Goal: Check status: Check status

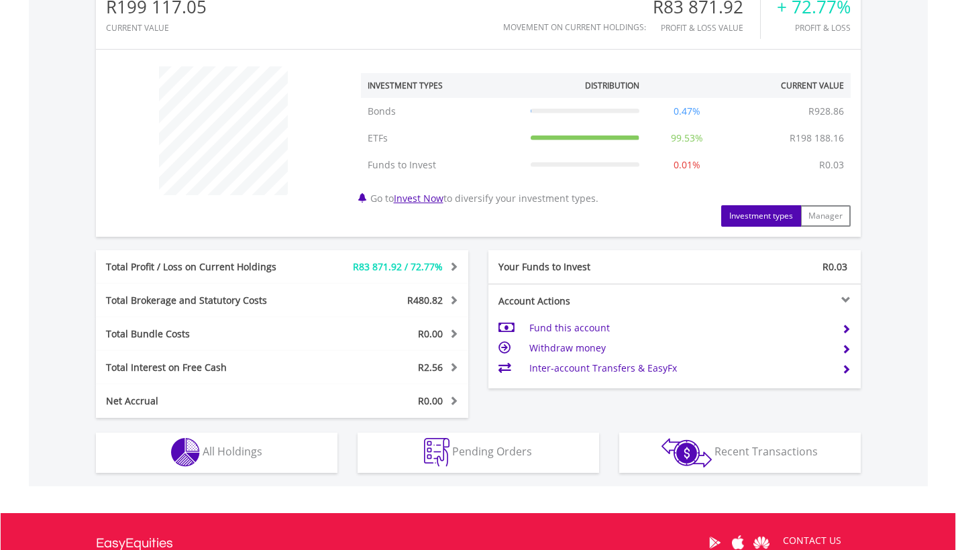
scroll to position [129, 255]
click at [247, 445] on span "All Holdings" at bounding box center [233, 451] width 60 height 15
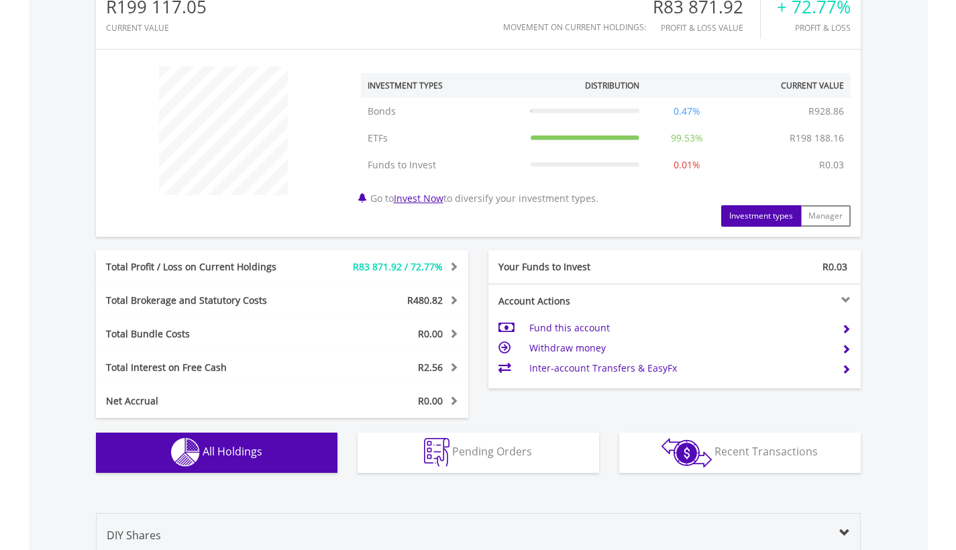
scroll to position [967, 0]
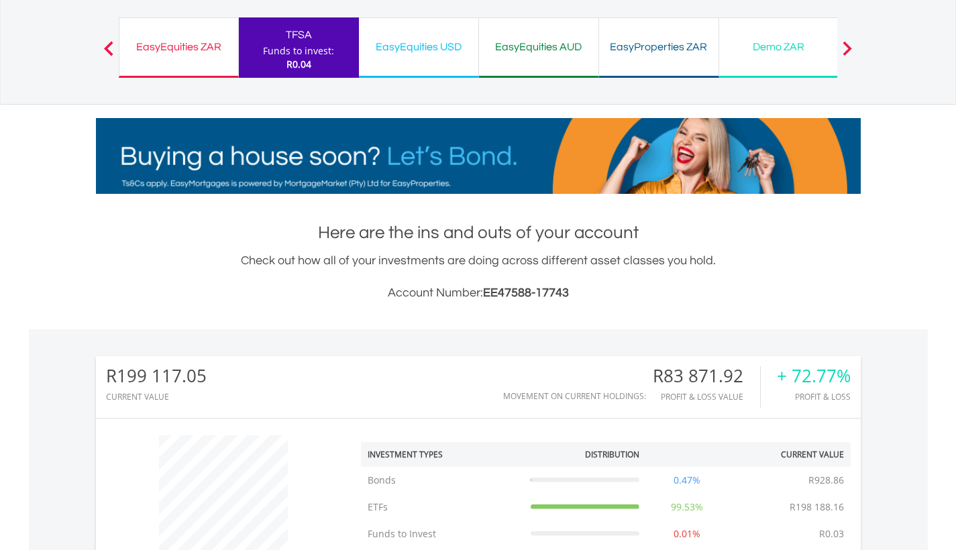
scroll to position [0, 0]
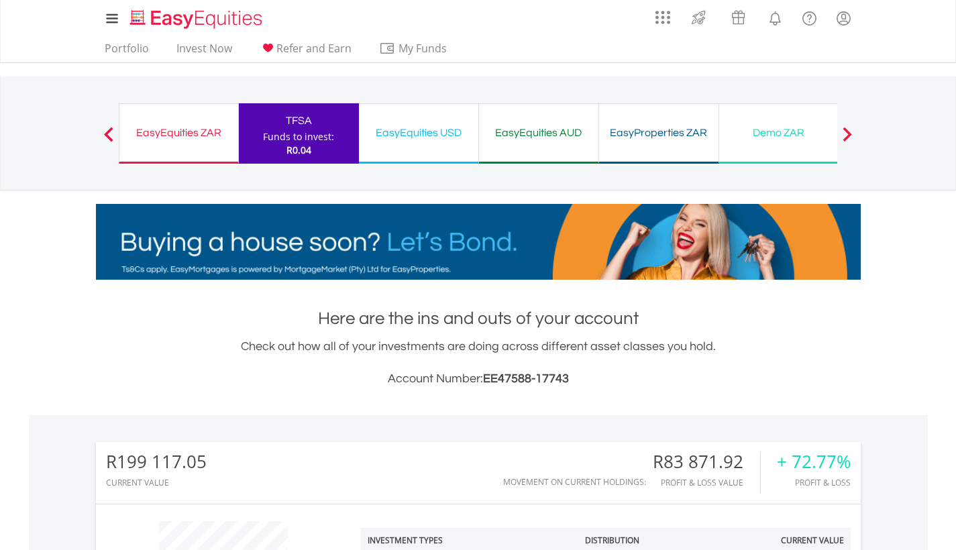
click at [300, 133] on div "Funds to invest:" at bounding box center [298, 136] width 71 height 13
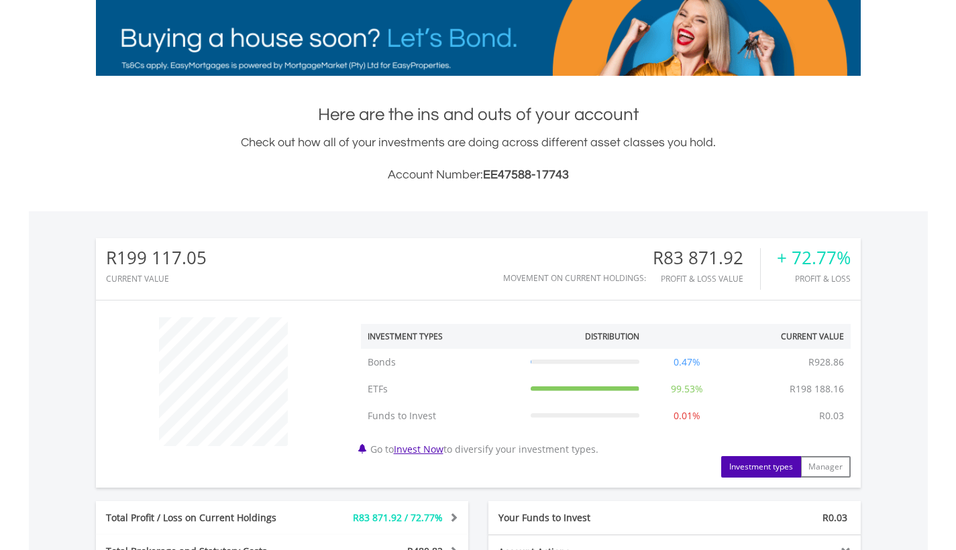
scroll to position [610, 0]
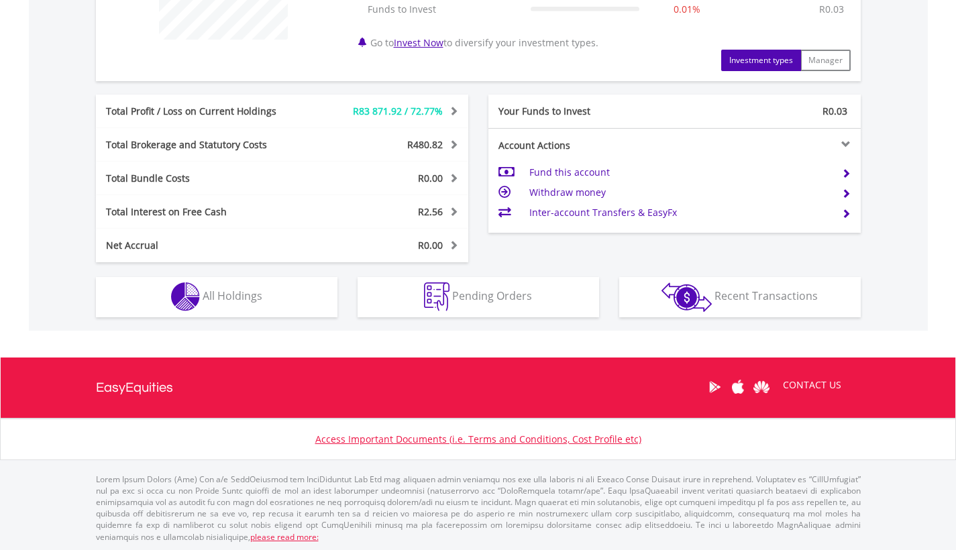
click at [262, 302] on button "Holdings All Holdings" at bounding box center [216, 297] width 241 height 40
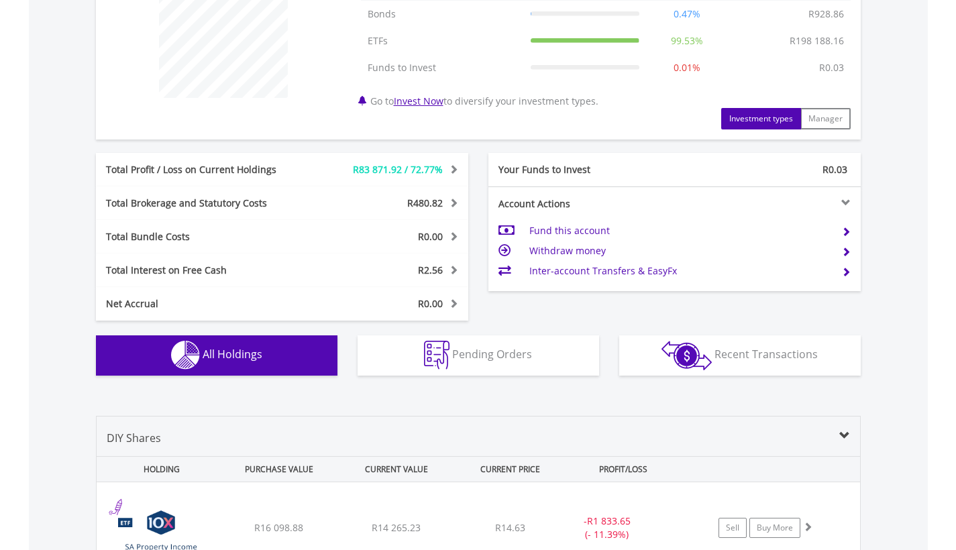
scroll to position [0, 0]
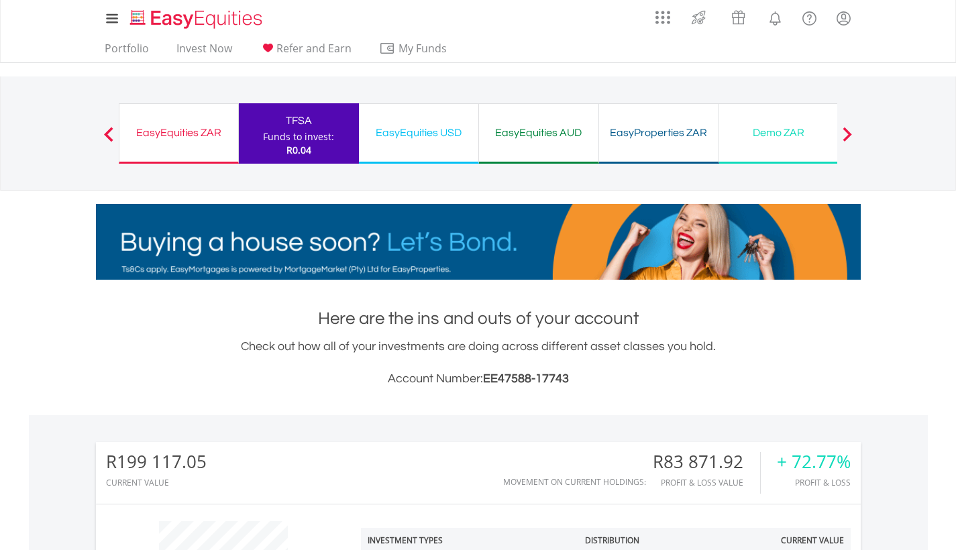
click at [225, 148] on div "EasyEquities ZAR Funds to invest: R0.04" at bounding box center [179, 133] width 120 height 60
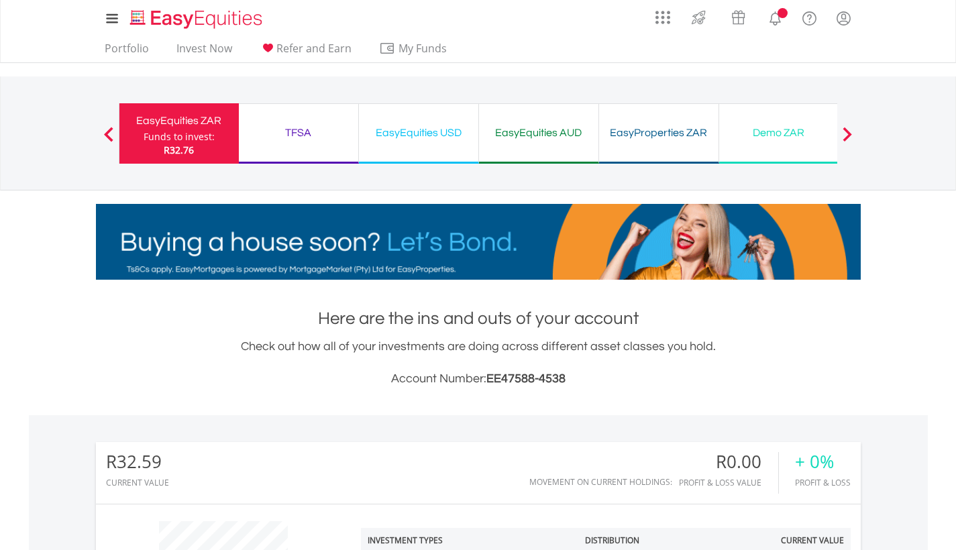
click at [389, 145] on div "EasyEquities USD Funds to invest: R32.76" at bounding box center [419, 133] width 120 height 60
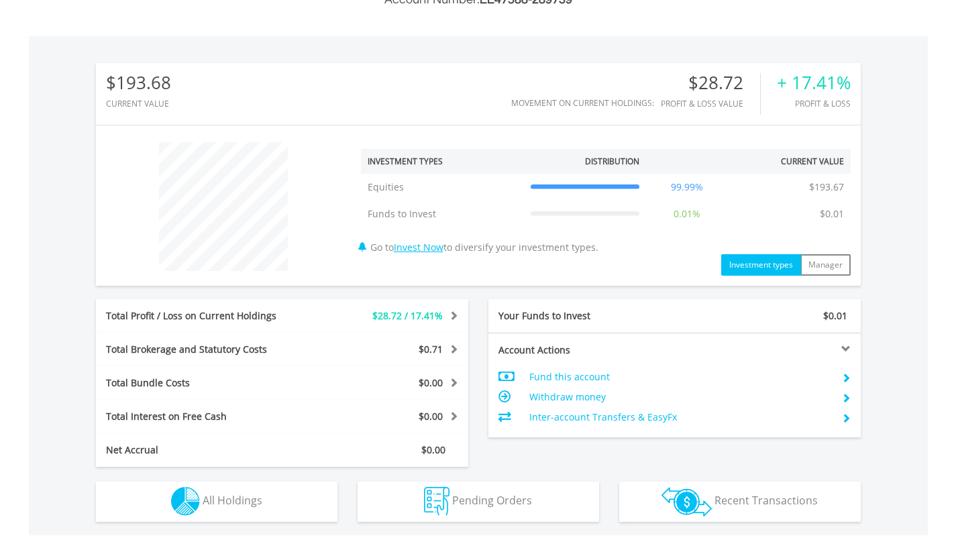
scroll to position [404, 0]
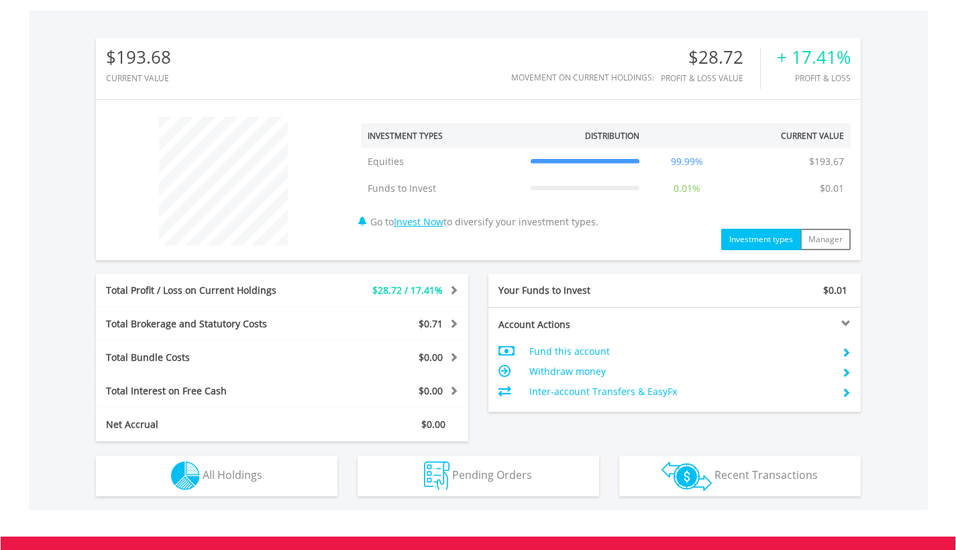
click at [277, 483] on button "Holdings All Holdings" at bounding box center [216, 476] width 241 height 40
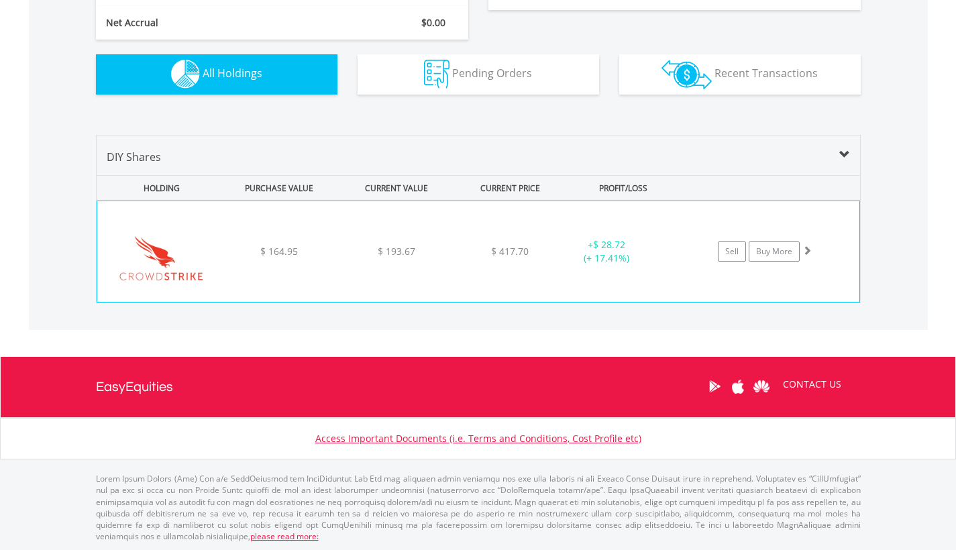
scroll to position [805, 0]
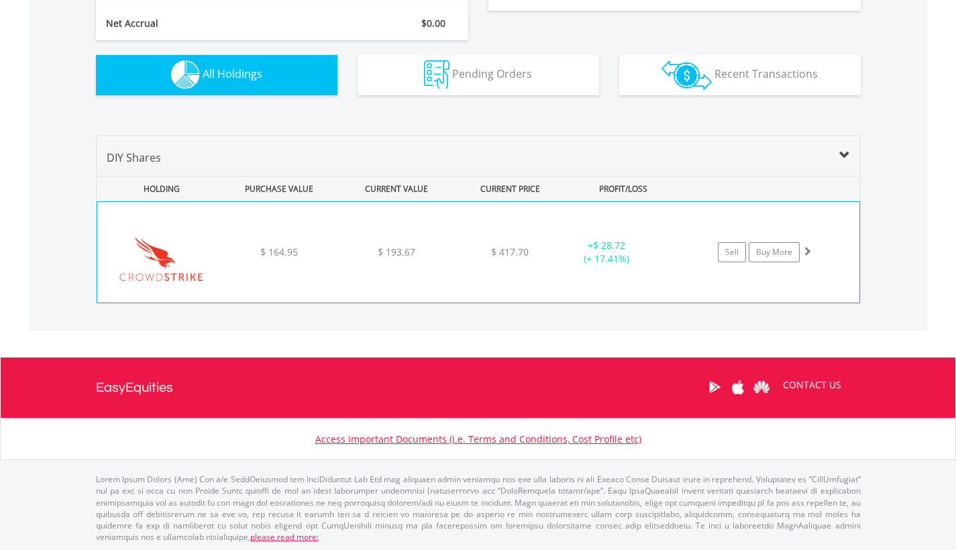
click at [516, 302] on div "﻿ Crowdstrike Holdings Inc $ 164.95 $ 193.67 $ 417.70 + $ 28.72 (+ 17.41%) Sell…" at bounding box center [478, 252] width 763 height 102
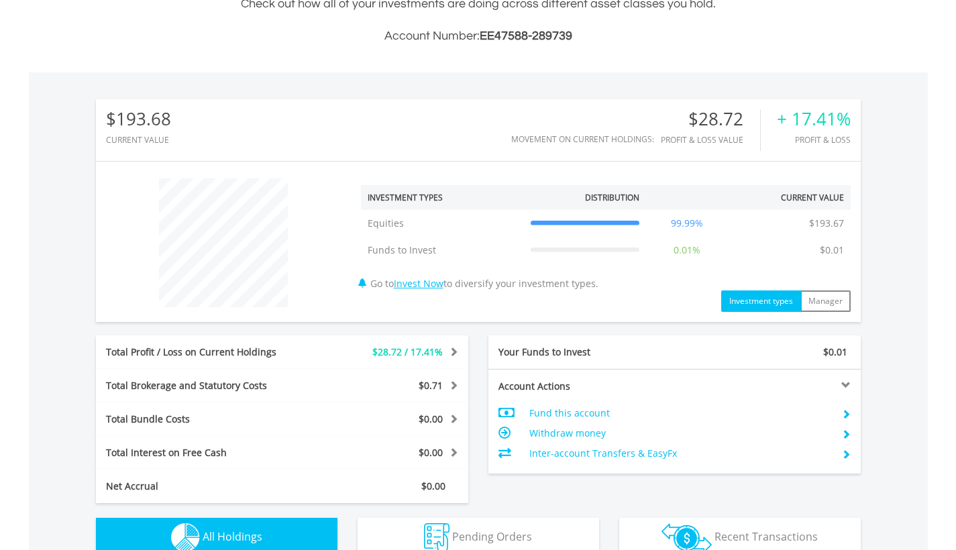
scroll to position [0, 0]
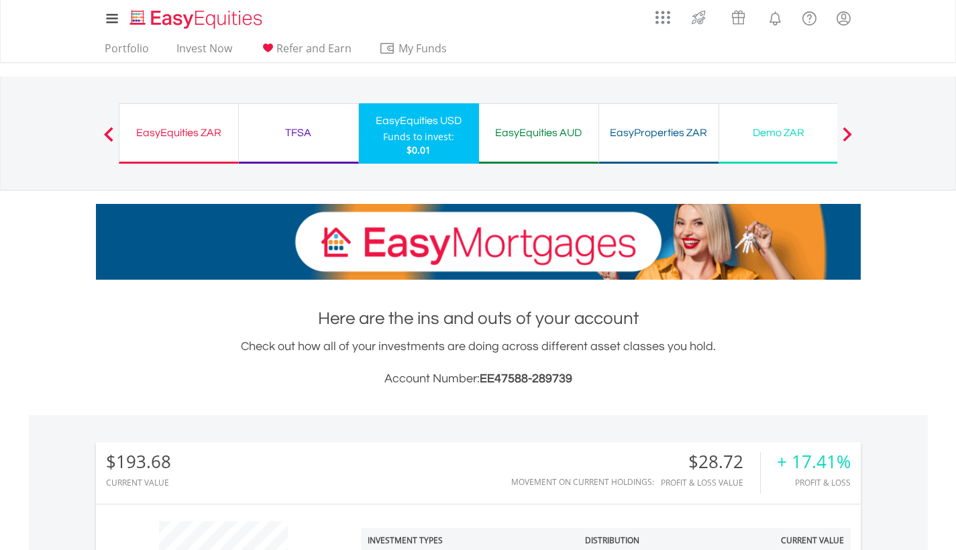
click at [339, 129] on div "TFSA" at bounding box center [298, 132] width 103 height 19
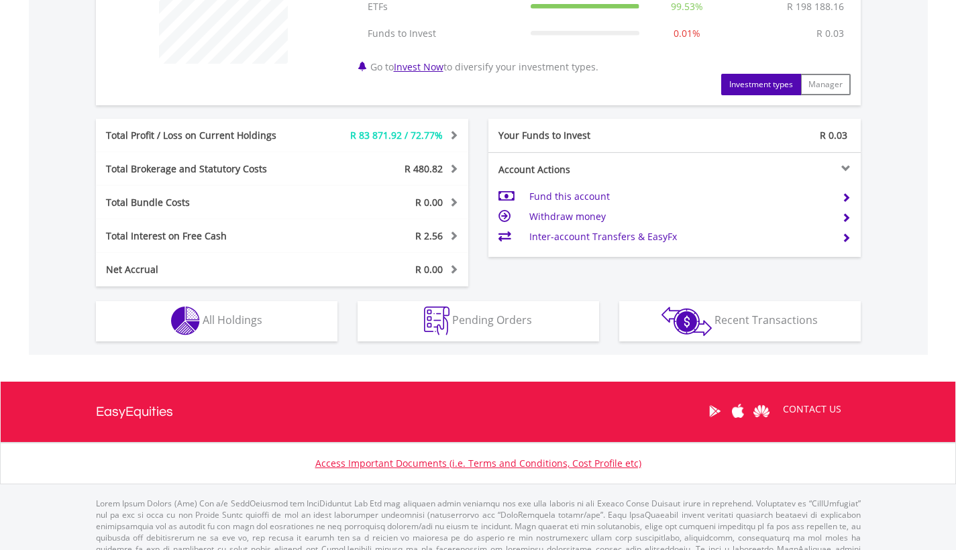
scroll to position [522, 0]
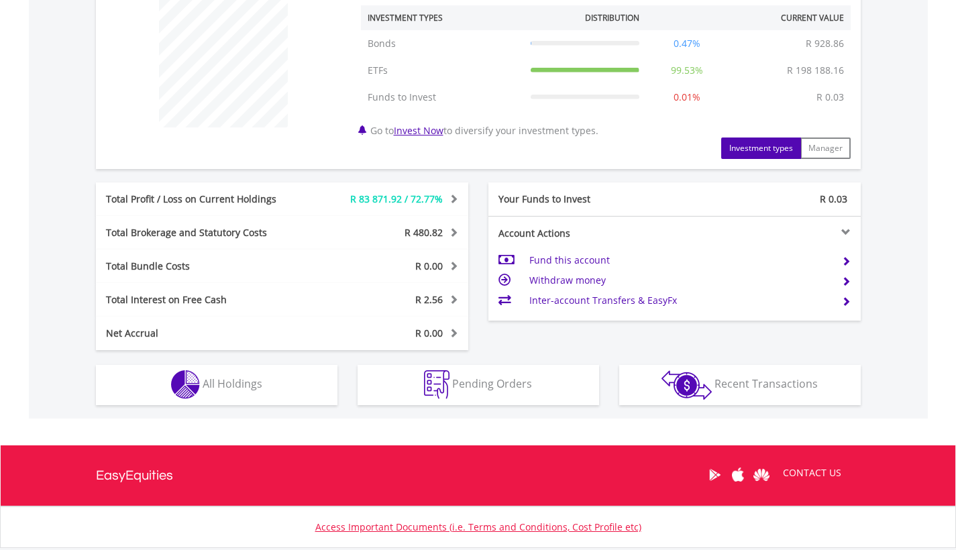
click at [284, 392] on button "Holdings All Holdings" at bounding box center [216, 385] width 241 height 40
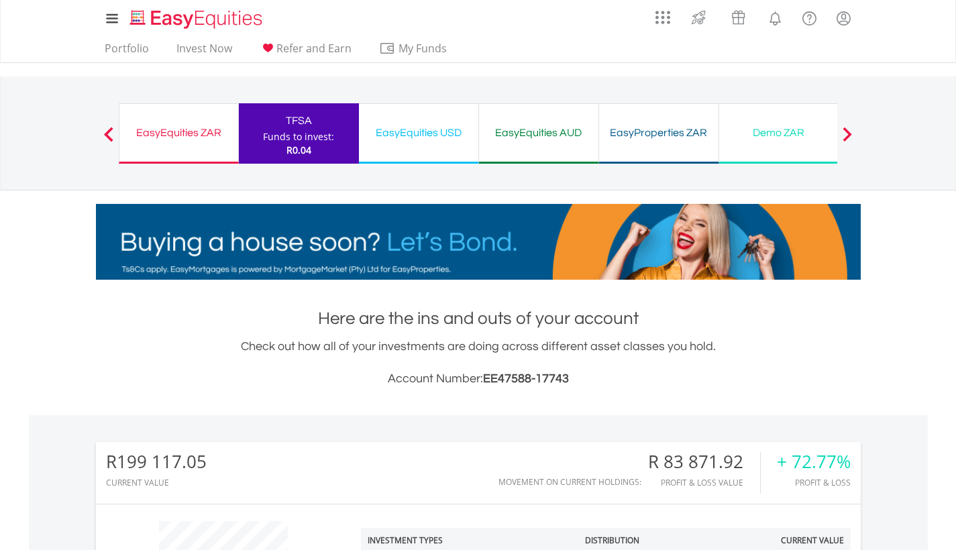
scroll to position [967, 0]
